Goal: Book appointment/travel/reservation

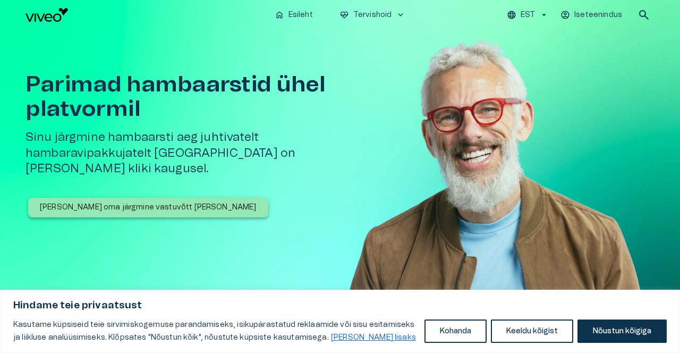
click at [78, 202] on p "[PERSON_NAME] oma järgmine vastuvõtt [PERSON_NAME]" at bounding box center [148, 207] width 217 height 11
